Goal: Transaction & Acquisition: Purchase product/service

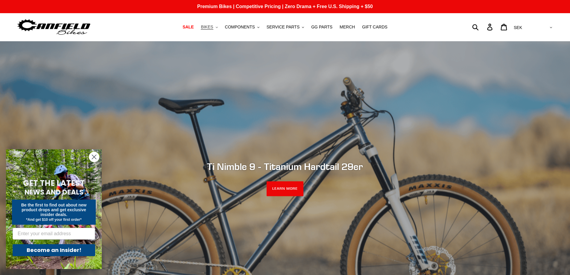
click at [213, 29] on span "BIKES" at bounding box center [207, 27] width 12 height 5
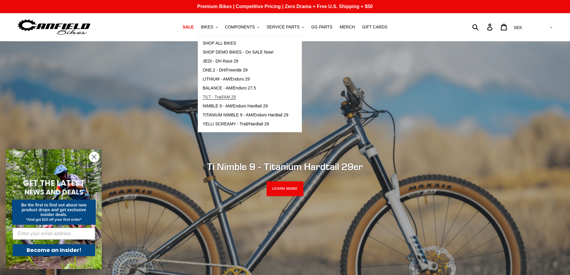
click at [236, 98] on span "TILT - Trail/AM 29" at bounding box center [219, 97] width 33 height 5
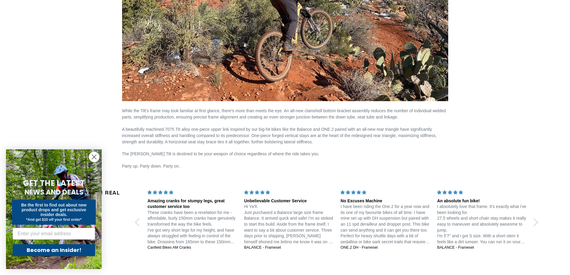
scroll to position [987, 0]
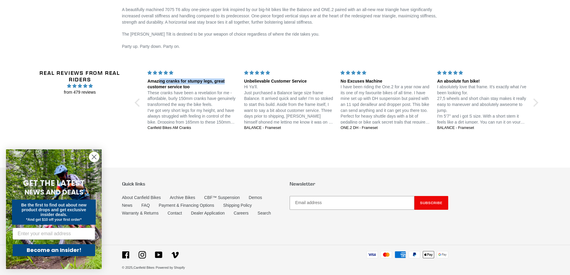
drag, startPoint x: 163, startPoint y: 76, endPoint x: 229, endPoint y: 82, distance: 67.0
click at [229, 82] on div "Amazing cranks for stumpy legs, great customer service too These cranks have be…" at bounding box center [192, 97] width 97 height 54
click at [229, 83] on div "Amazing cranks for stumpy legs, great customer service too" at bounding box center [192, 84] width 89 height 12
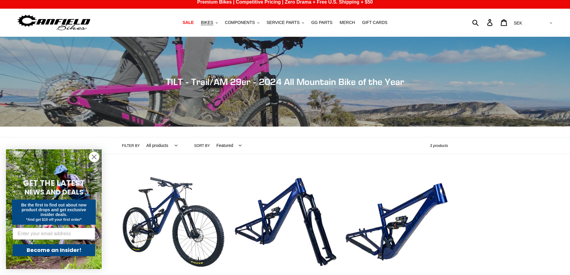
scroll to position [0, 0]
